Goal: Find specific page/section: Find specific page/section

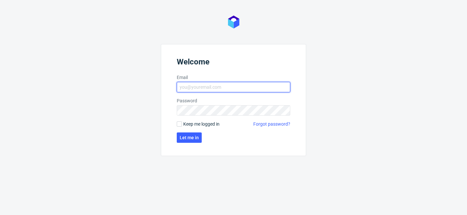
type input "[PERSON_NAME][EMAIL_ADDRESS][PERSON_NAME][DOMAIN_NAME]"
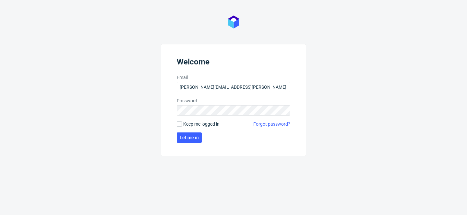
click at [191, 123] on span "Keep me logged in" at bounding box center [201, 124] width 36 height 6
click at [182, 123] on input "Keep me logged in" at bounding box center [179, 124] width 5 height 5
checkbox input "true"
click at [191, 145] on form "Welcome Email [PERSON_NAME][EMAIL_ADDRESS][PERSON_NAME][DOMAIN_NAME] Password K…" at bounding box center [233, 100] width 145 height 112
click at [192, 140] on span "Let me in" at bounding box center [189, 138] width 19 height 5
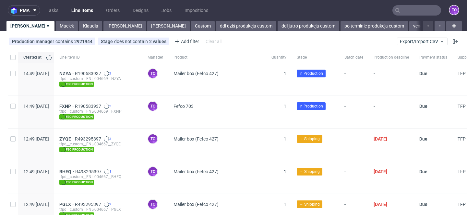
click at [412, 11] on input "text" at bounding box center [416, 10] width 49 height 10
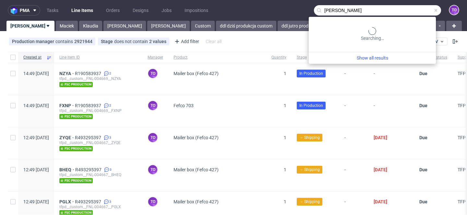
type input "[PERSON_NAME]"
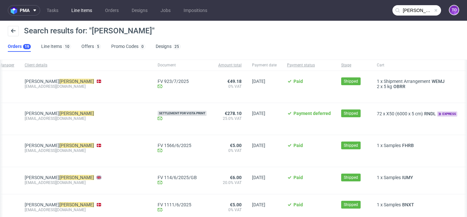
click at [84, 10] on link "Line Items" at bounding box center [81, 10] width 29 height 10
